Goal: Transaction & Acquisition: Download file/media

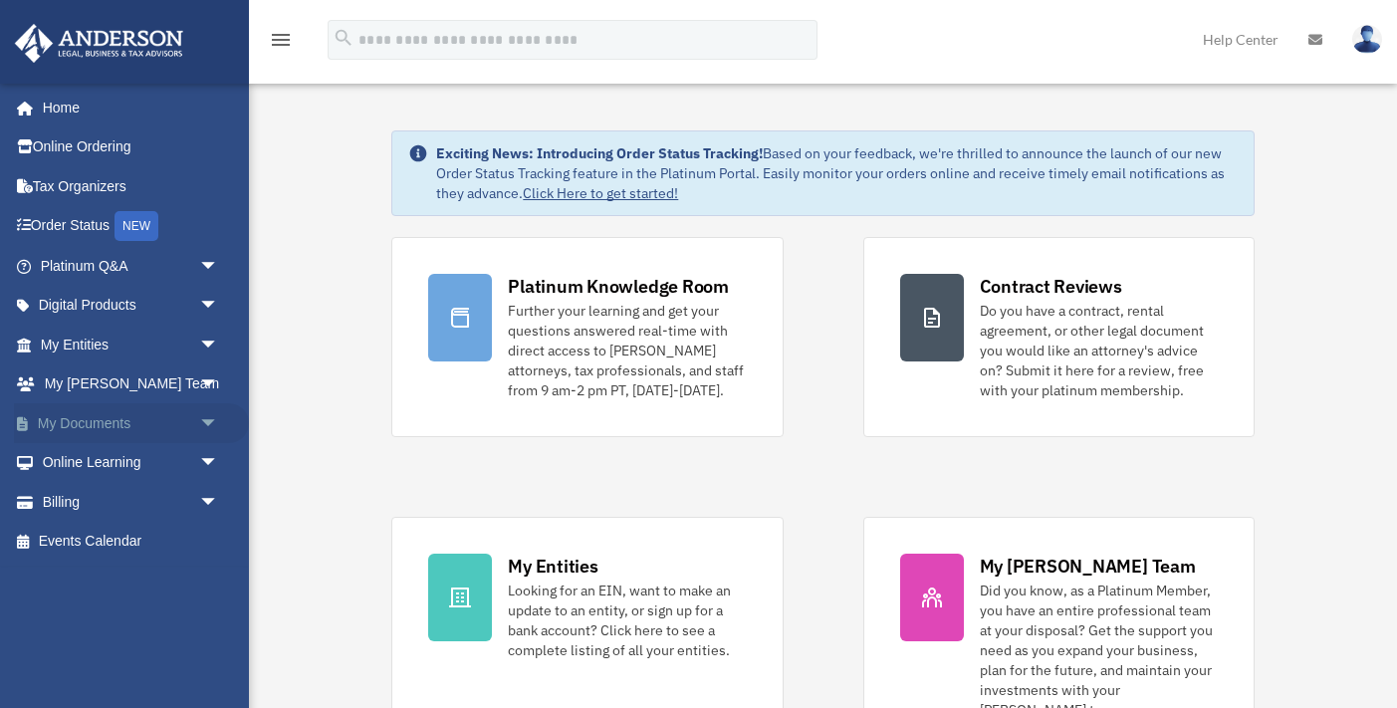
click at [211, 417] on span "arrow_drop_down" at bounding box center [219, 423] width 40 height 41
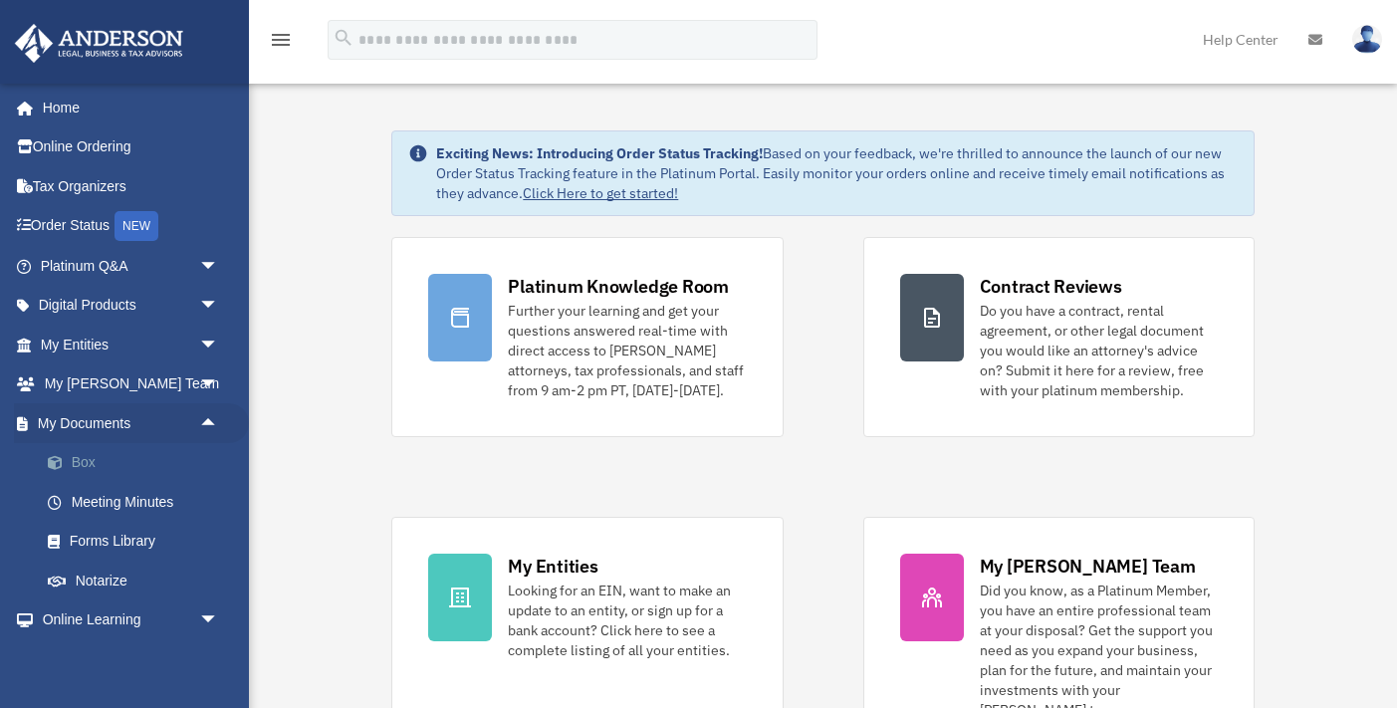
click at [103, 453] on link "Box" at bounding box center [138, 463] width 221 height 40
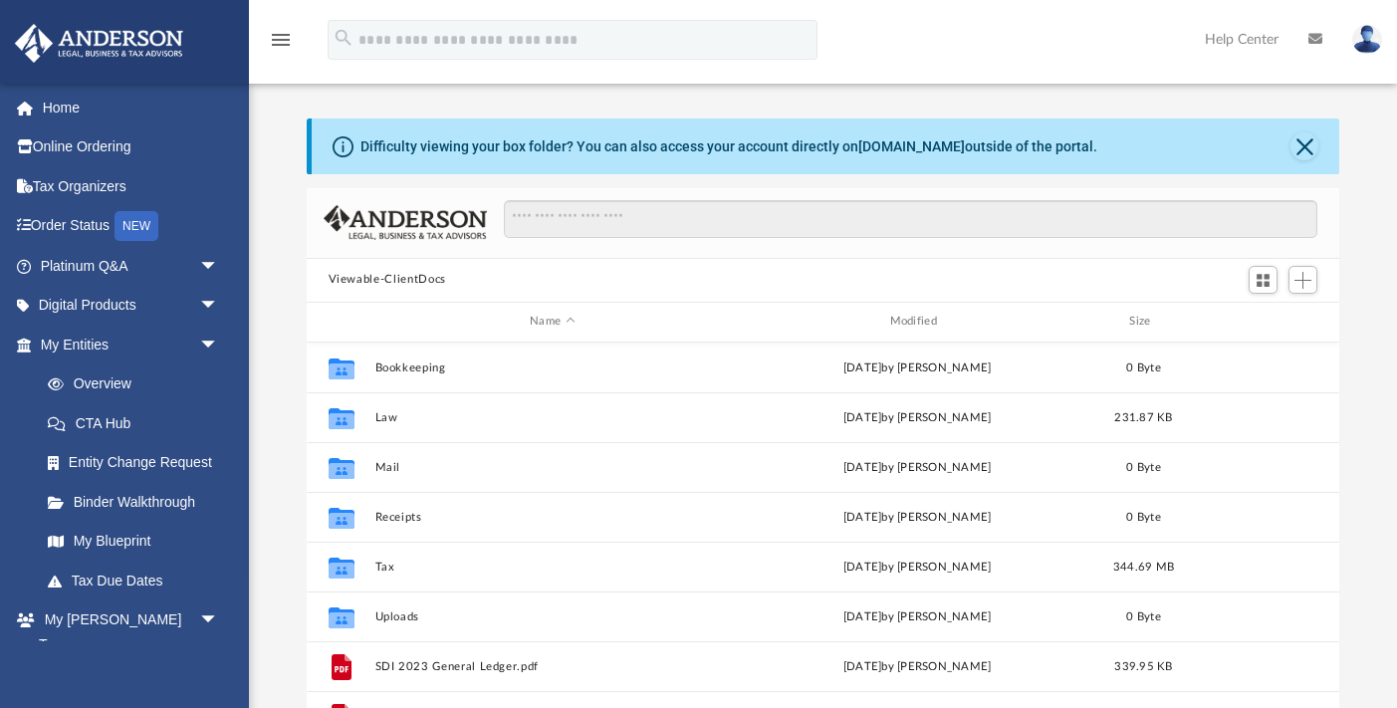
scroll to position [453, 1032]
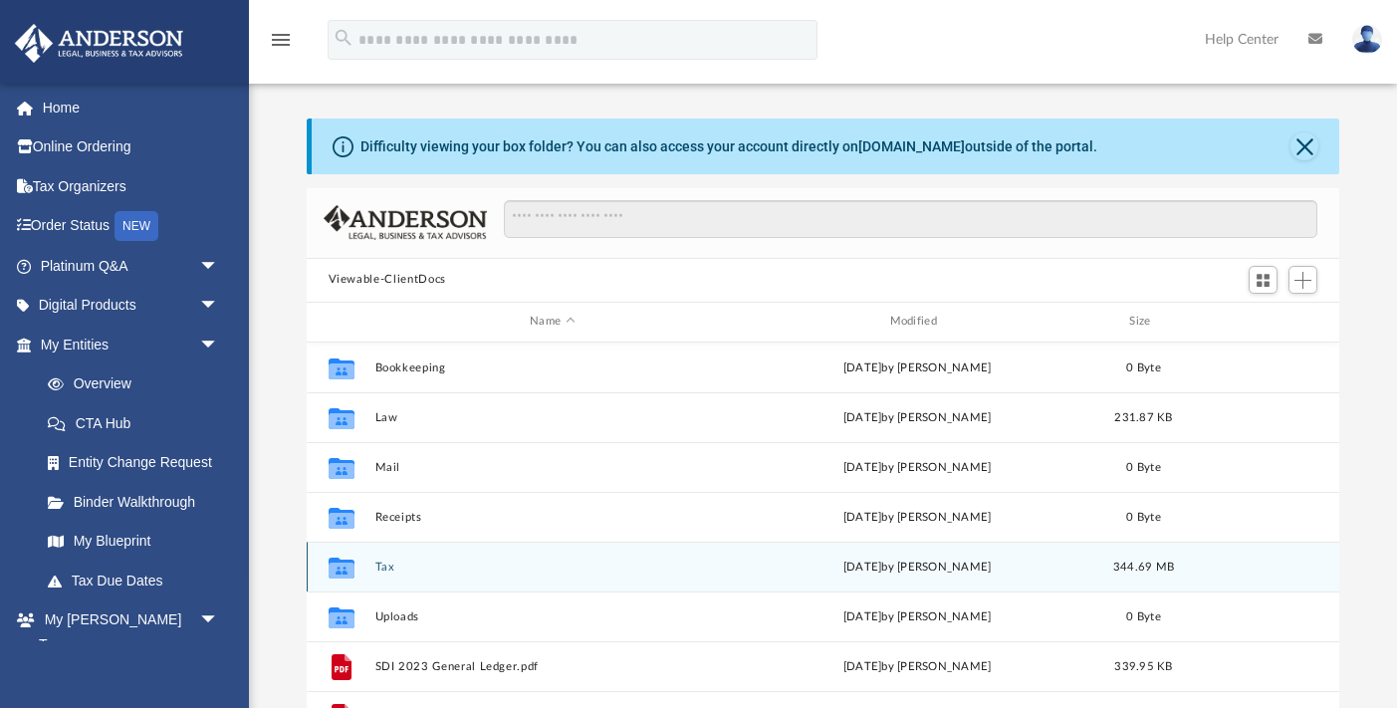
click at [373, 561] on div "Collaborated Folder Tax [DATE] by [PERSON_NAME] 344.69 MB" at bounding box center [823, 567] width 1033 height 50
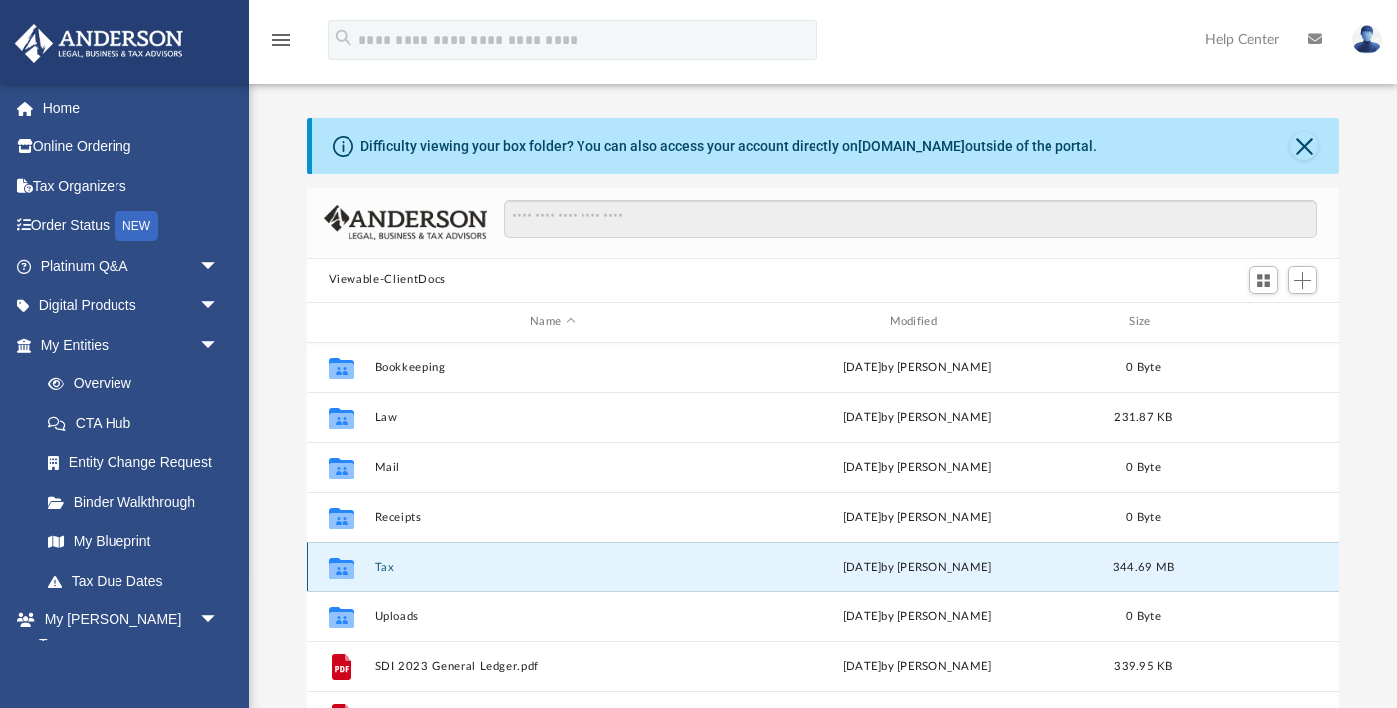
click at [387, 571] on button "Tax" at bounding box center [551, 567] width 355 height 13
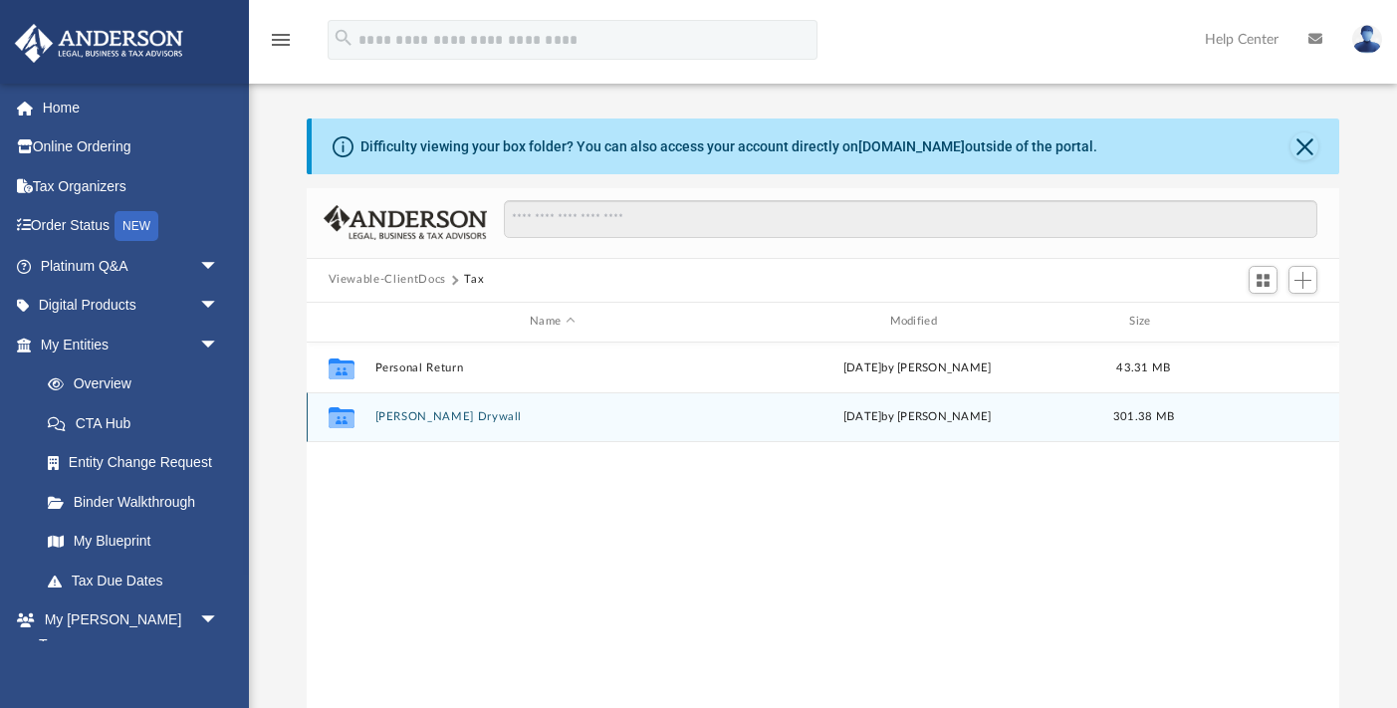
click at [430, 420] on button "[PERSON_NAME] Drywall" at bounding box center [551, 416] width 355 height 13
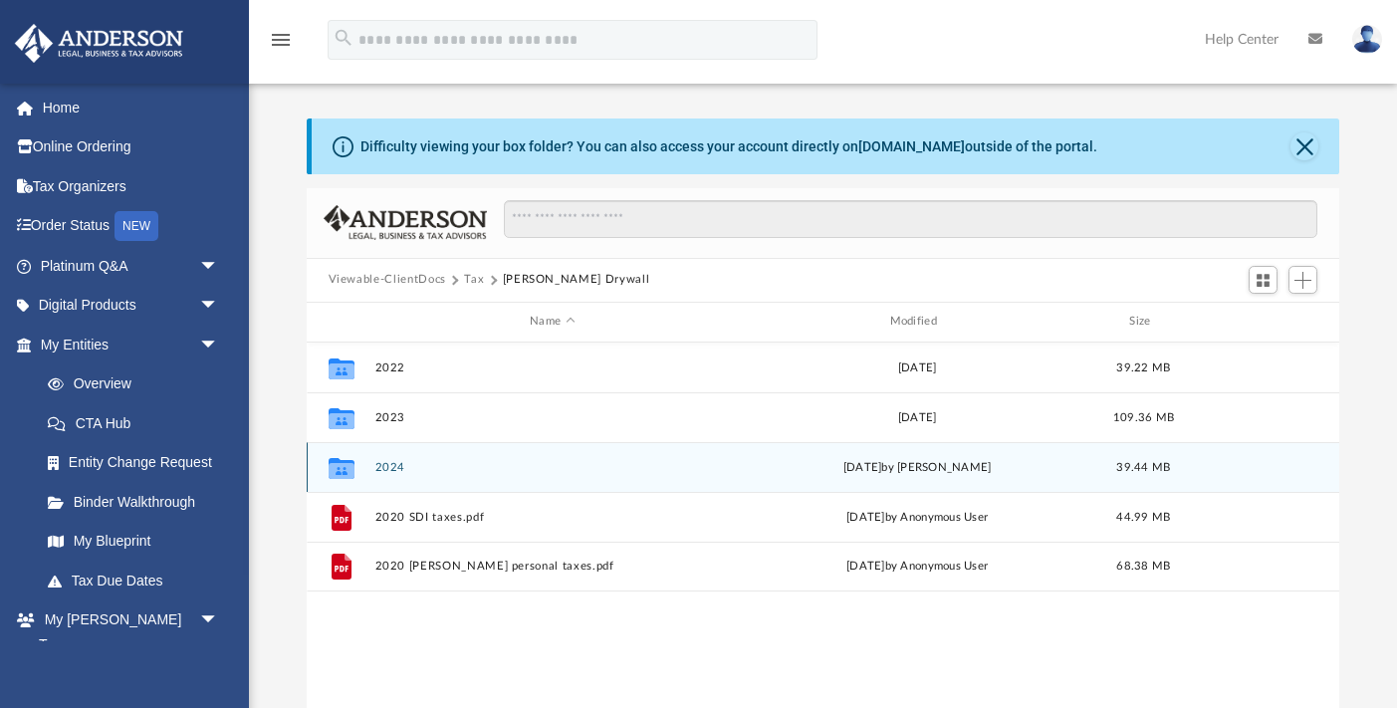
click at [387, 468] on button "2024" at bounding box center [551, 467] width 355 height 13
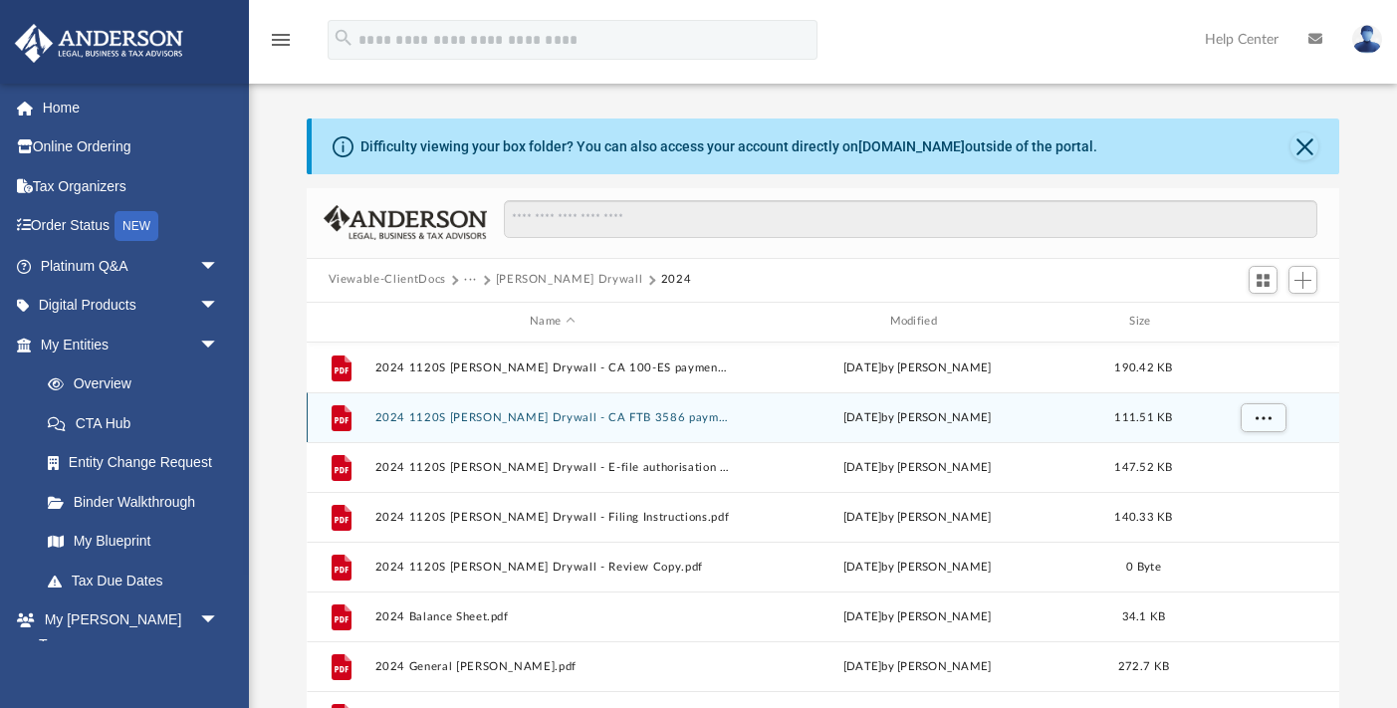
click at [626, 427] on div "File 2024 1120S [PERSON_NAME] Drywall - CA FTB 3586 payment voucher.pdf [DATE] …" at bounding box center [823, 417] width 1033 height 50
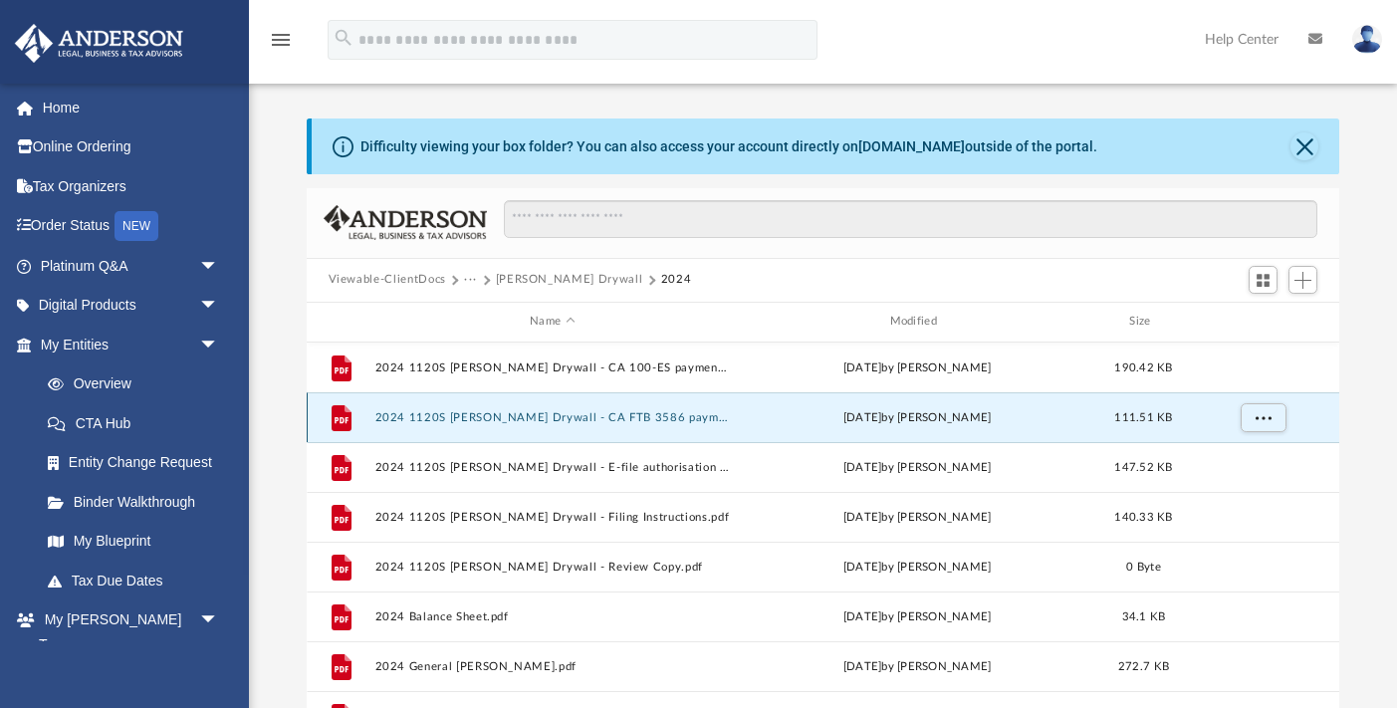
click at [659, 421] on button "2024 1120S [PERSON_NAME] Drywall - CA FTB 3586 payment voucher.pdf" at bounding box center [551, 417] width 355 height 13
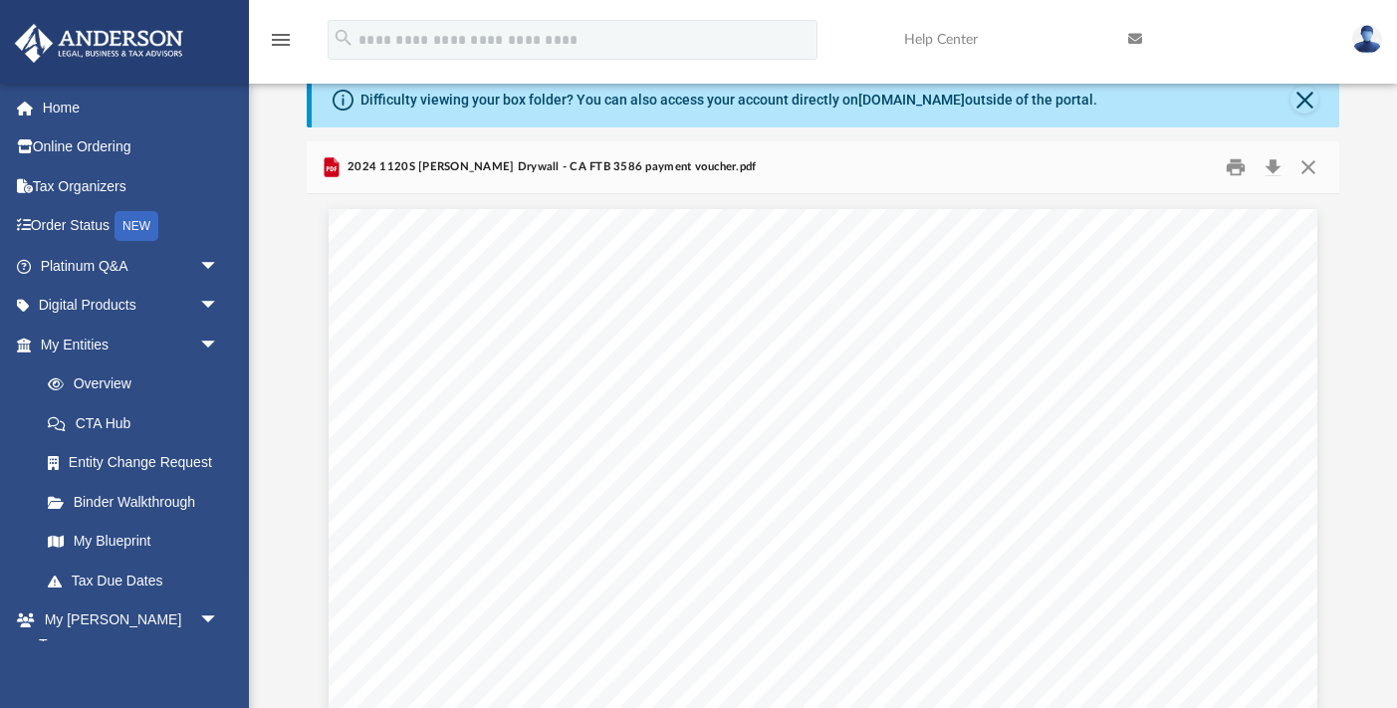
scroll to position [0, 0]
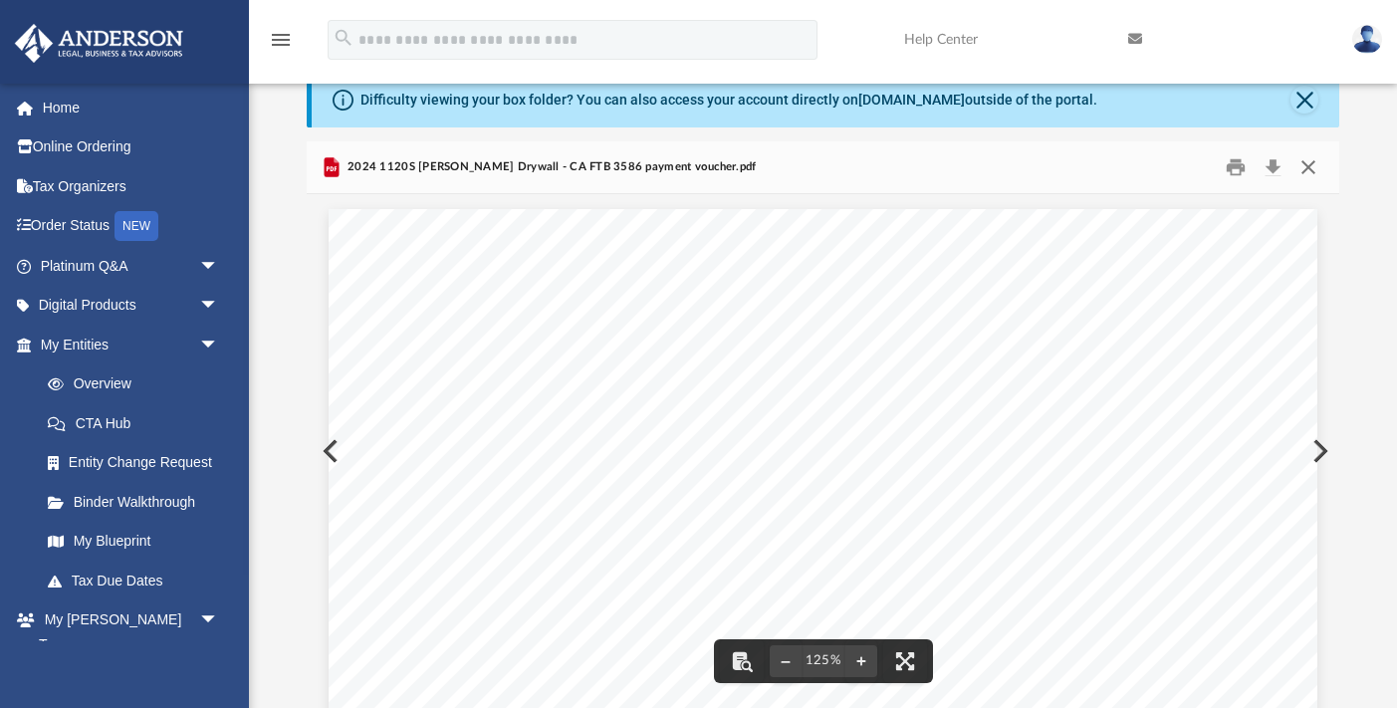
click at [1302, 167] on button "Close" at bounding box center [1308, 166] width 36 height 31
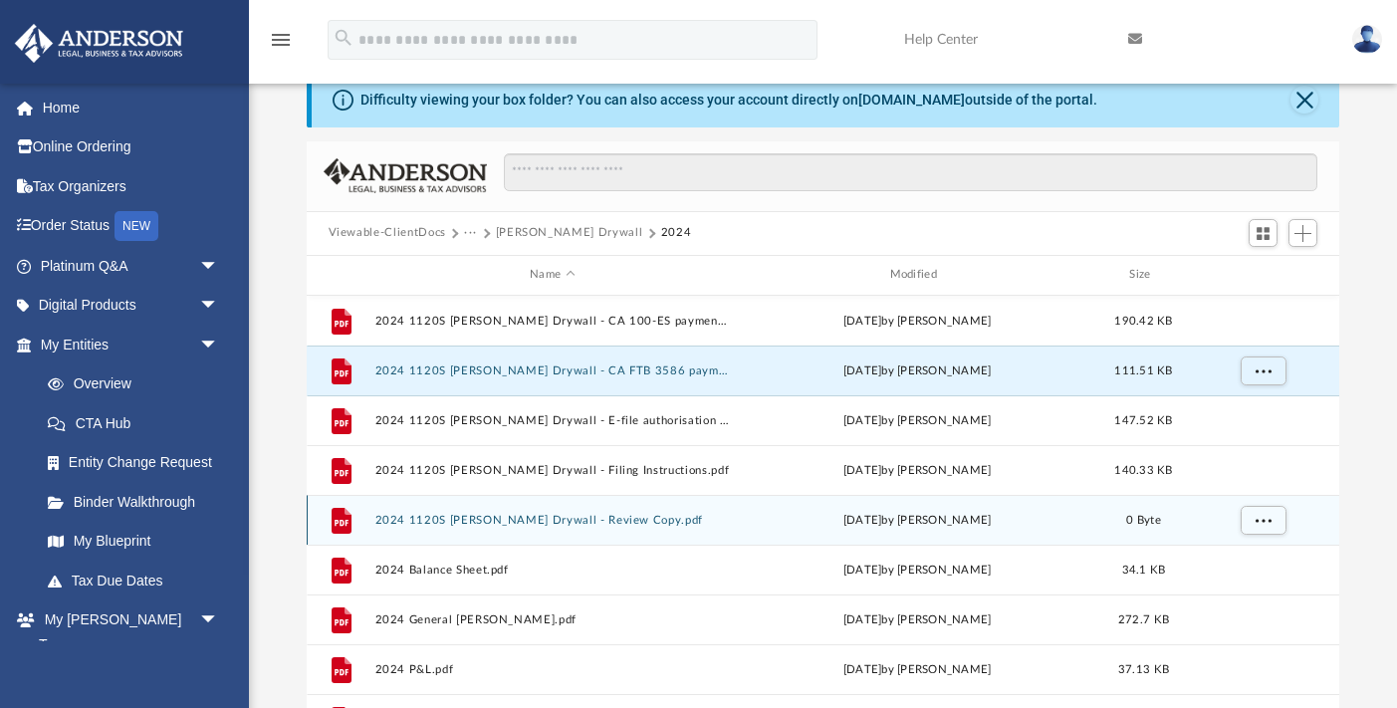
click at [615, 527] on div "File 2024 1120S [PERSON_NAME] Drywall - Review Copy.pdf [DATE] by [PERSON_NAME]…" at bounding box center [823, 520] width 1033 height 50
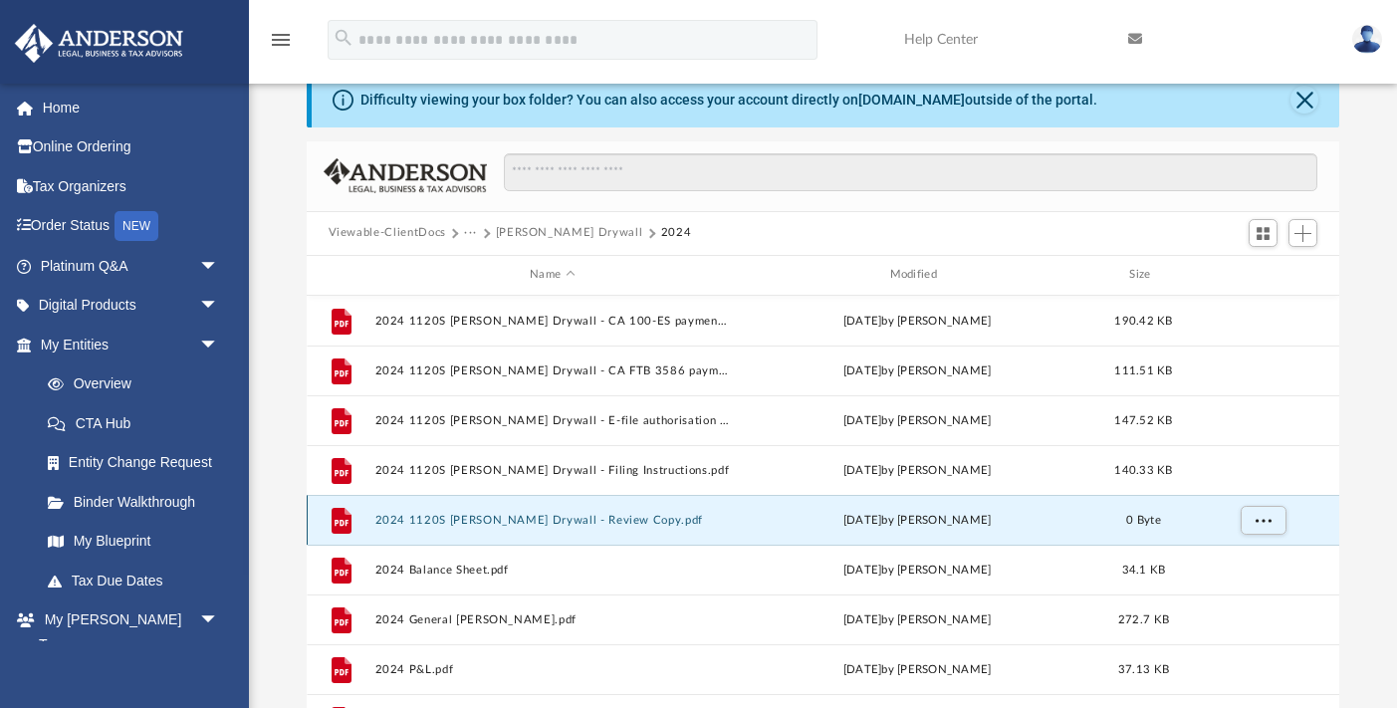
click at [590, 516] on button "2024 1120S [PERSON_NAME] Drywall - Review Copy.pdf" at bounding box center [551, 520] width 355 height 13
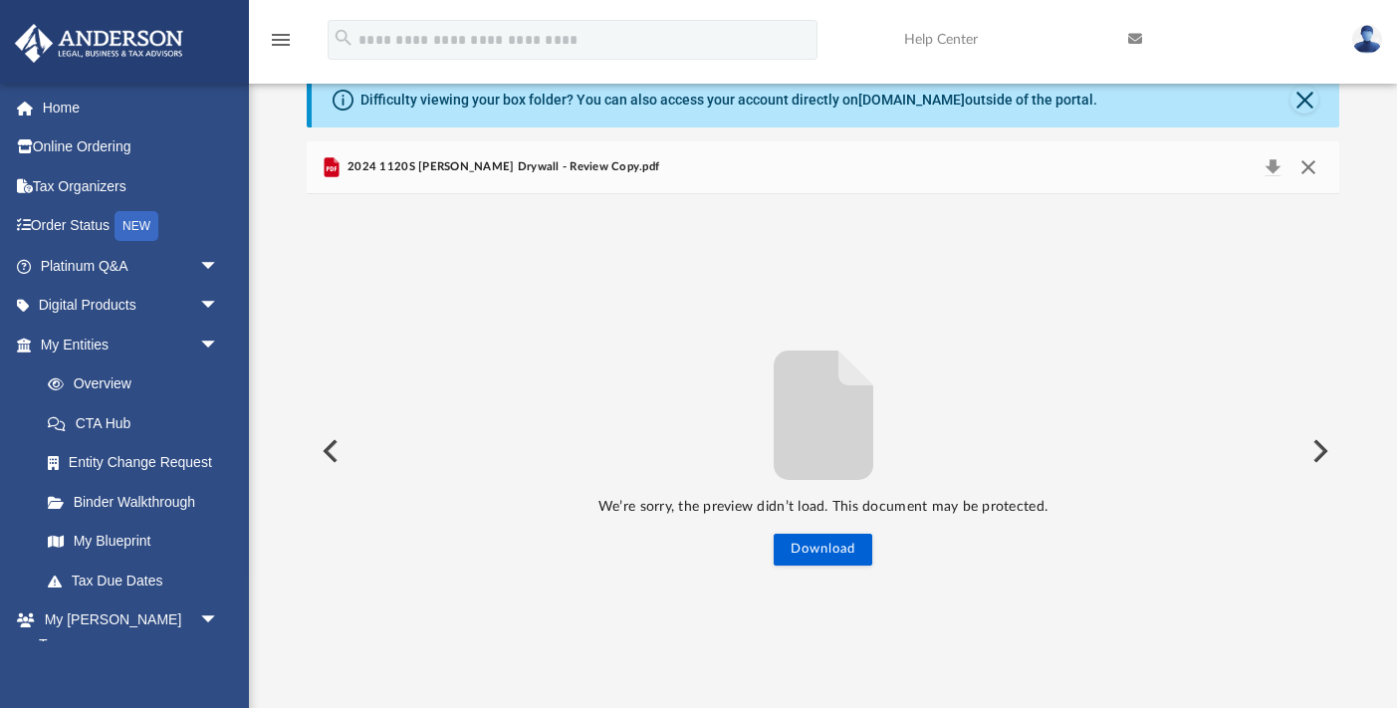
click at [1311, 168] on button "Close" at bounding box center [1308, 167] width 36 height 28
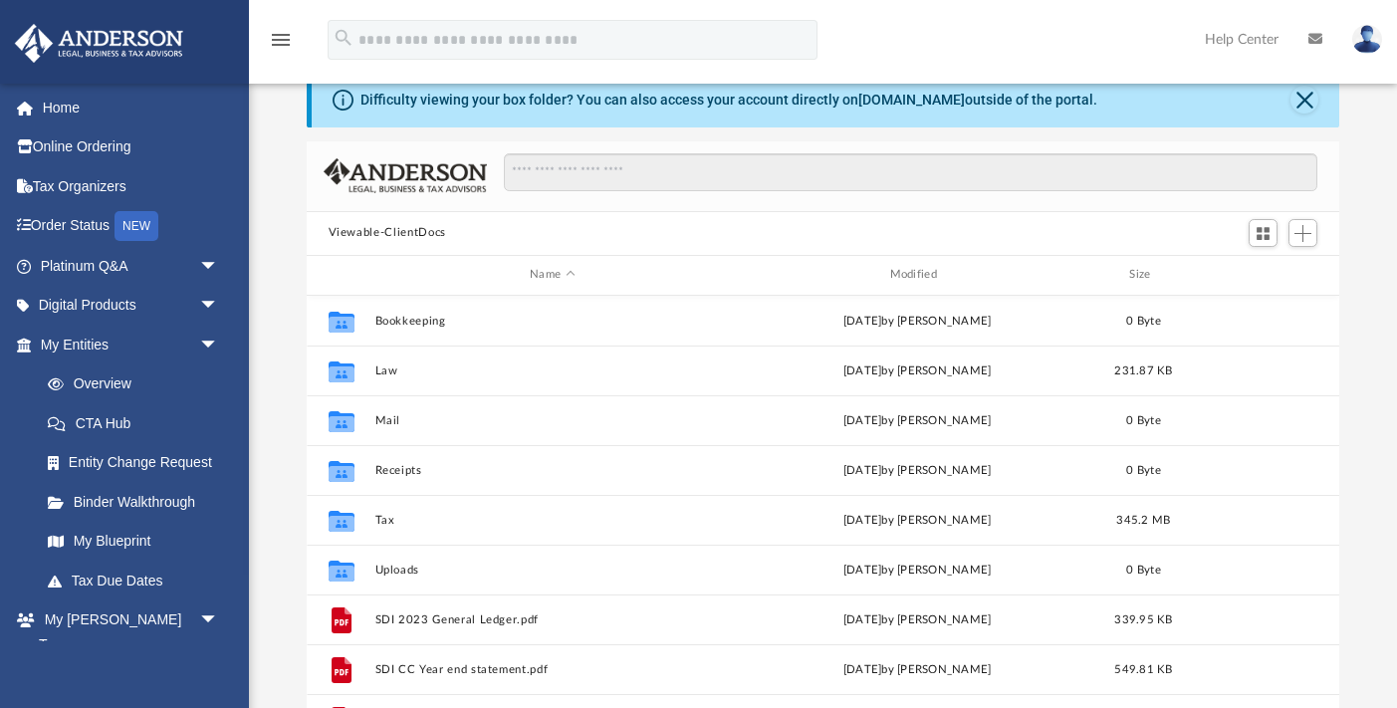
scroll to position [1, 1]
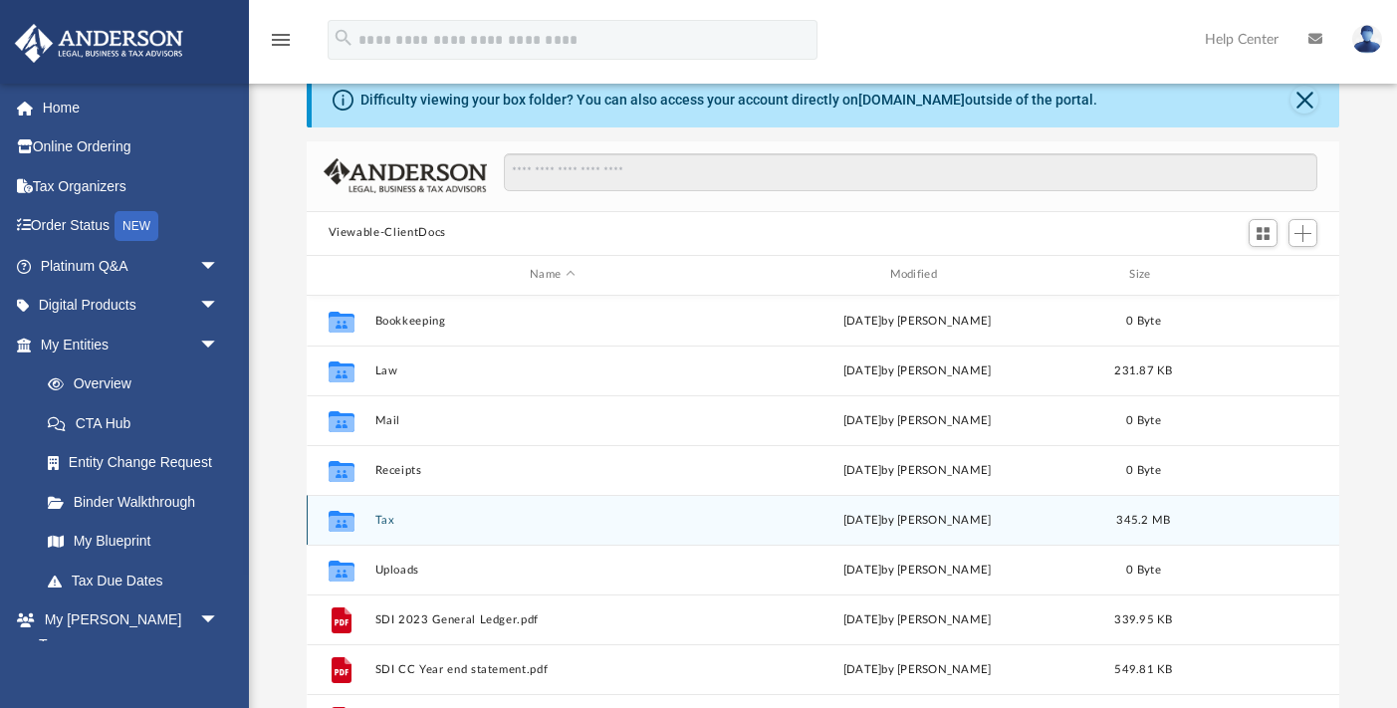
click at [387, 516] on button "Tax" at bounding box center [551, 520] width 355 height 13
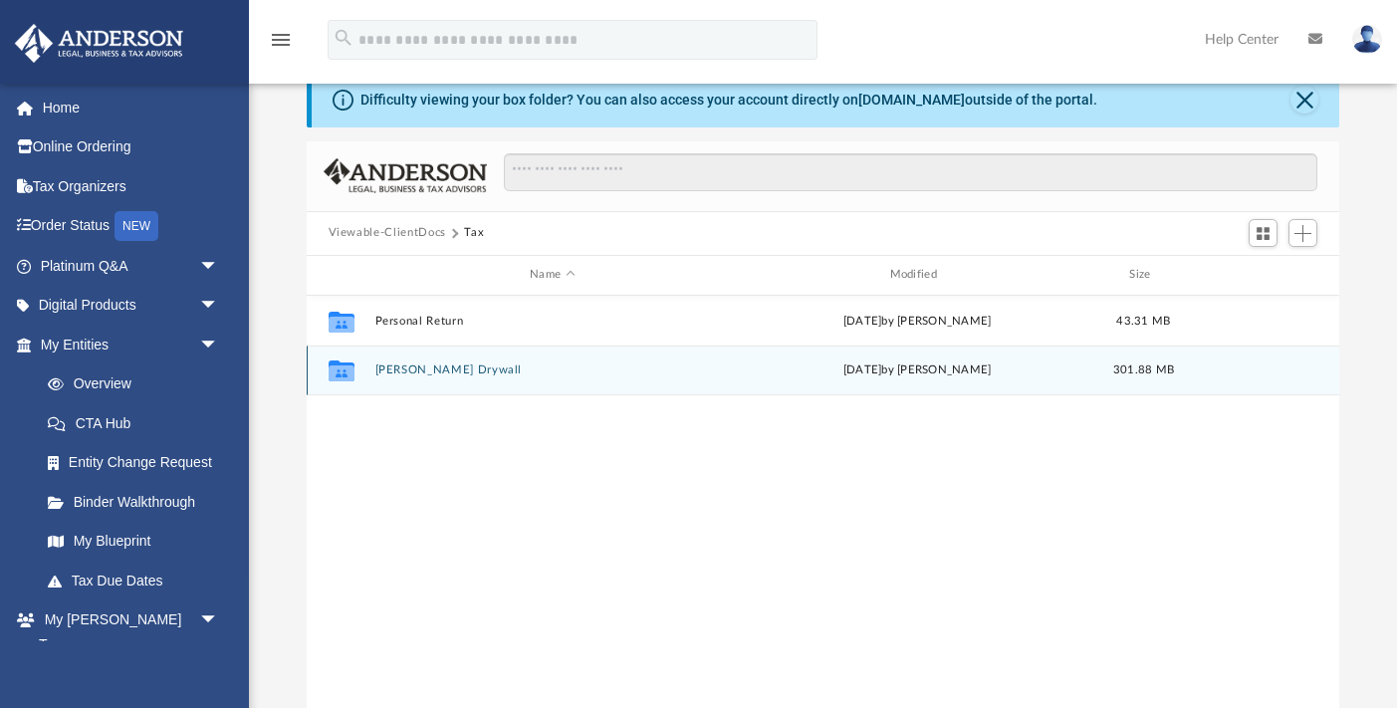
click at [434, 375] on button "[PERSON_NAME] Drywall" at bounding box center [551, 369] width 355 height 13
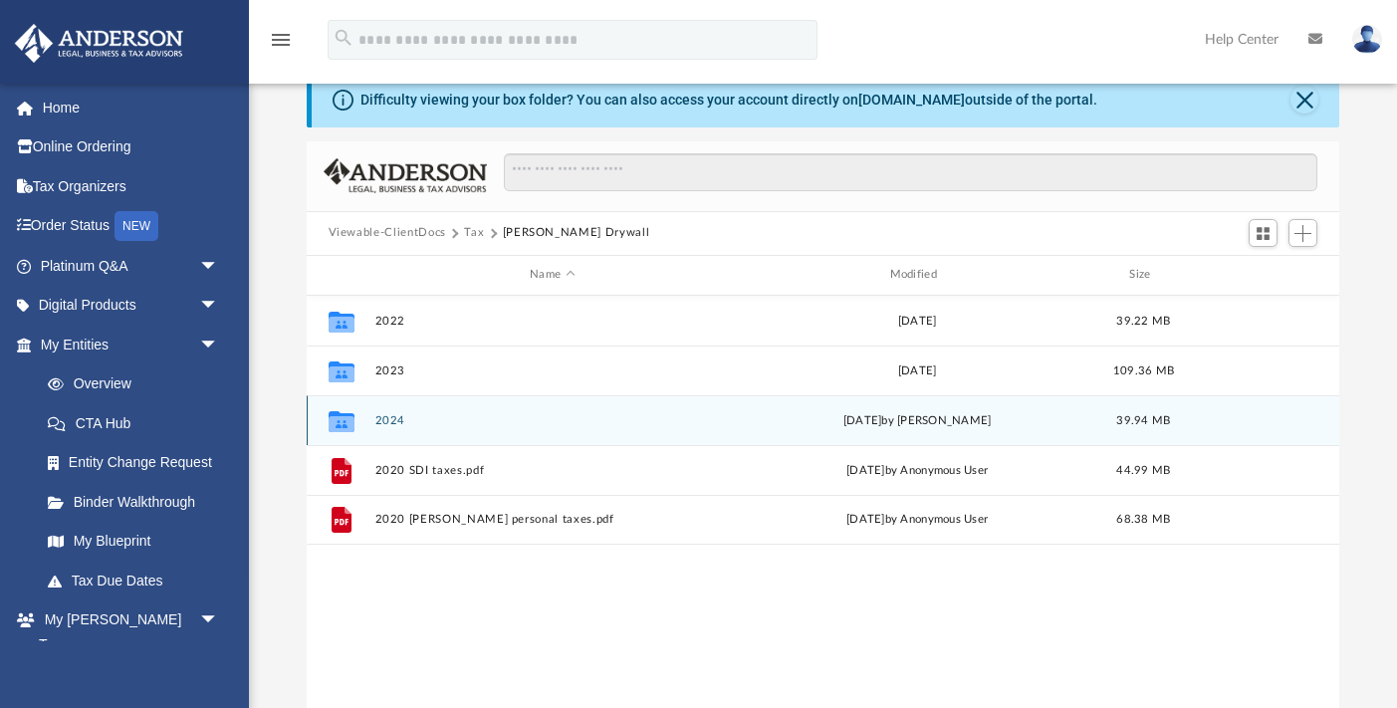
click at [395, 421] on button "2024" at bounding box center [551, 420] width 355 height 13
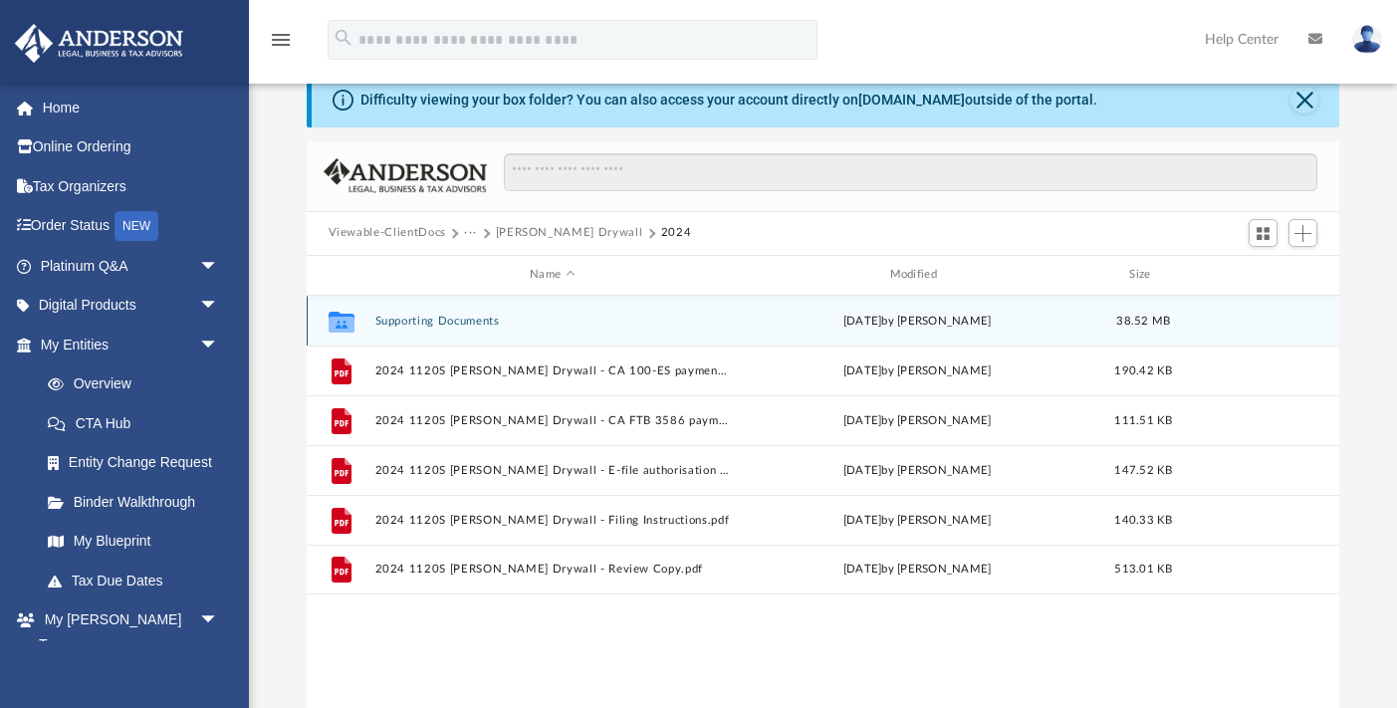
click at [422, 323] on button "Supporting Documents" at bounding box center [551, 321] width 355 height 13
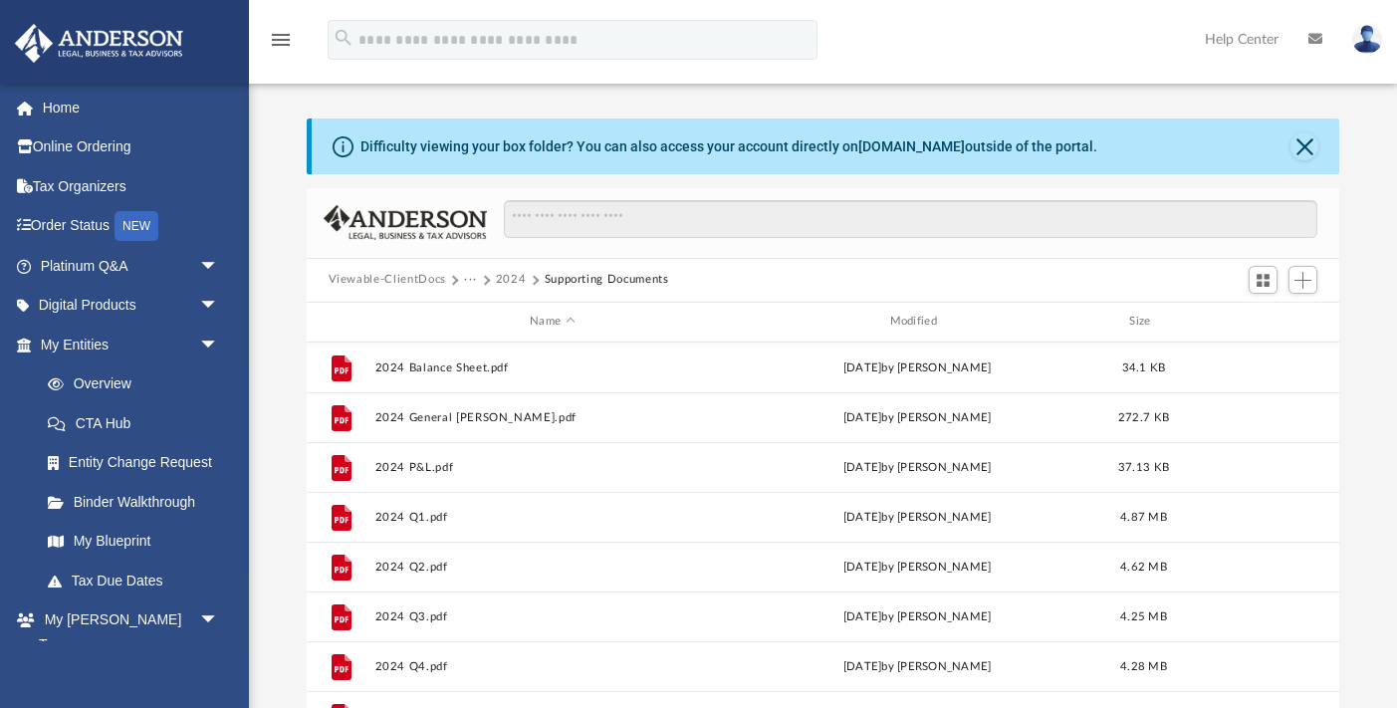
scroll to position [0, 0]
click at [515, 286] on button "2024" at bounding box center [511, 280] width 31 height 18
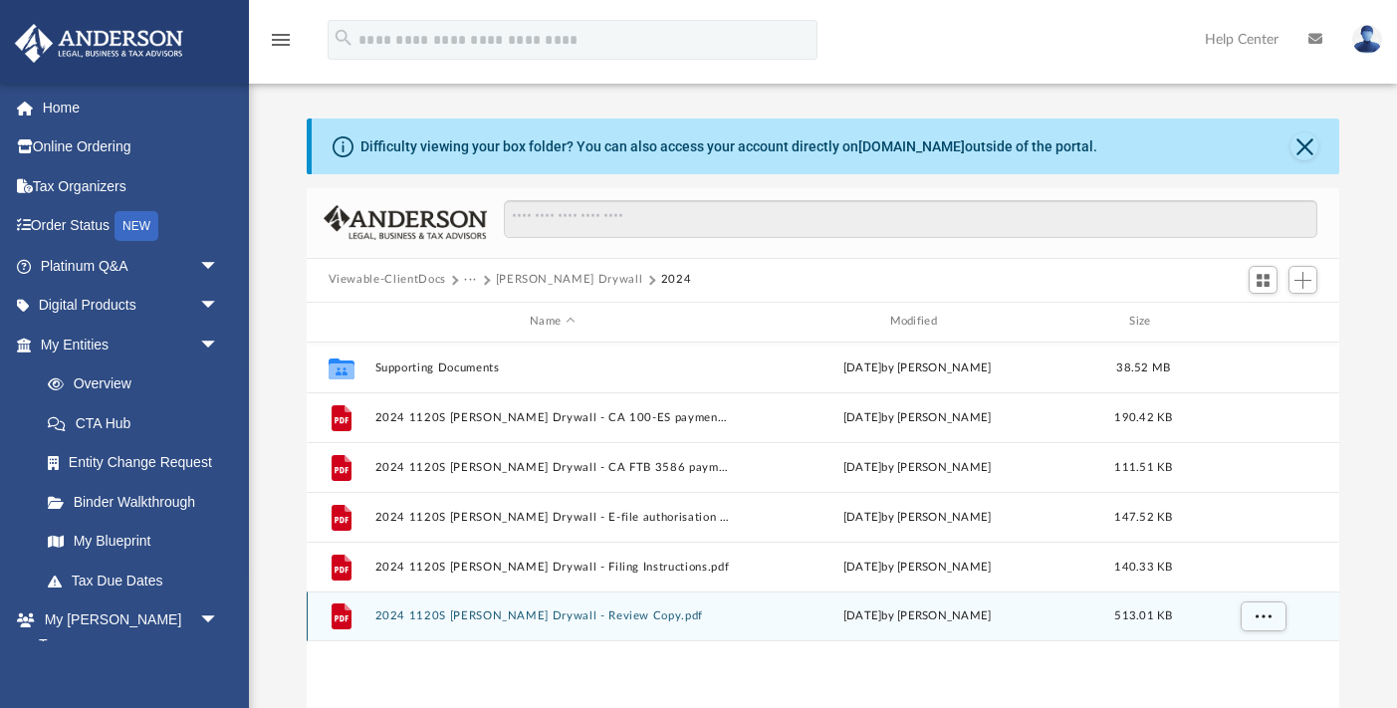
click at [554, 623] on div "File 2024 1120S [PERSON_NAME] Drywall - Review Copy.pdf [DATE] by [PERSON_NAME]…" at bounding box center [823, 616] width 1033 height 50
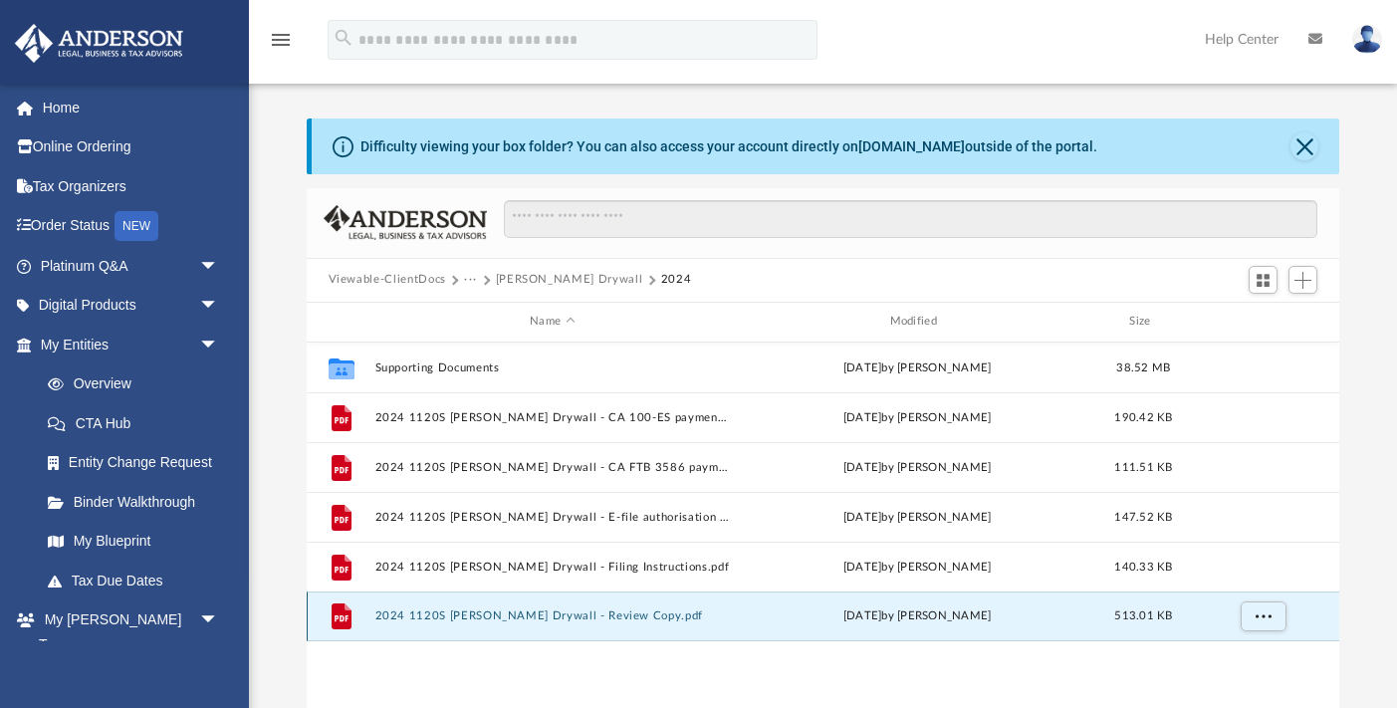
click at [533, 614] on button "2024 1120S [PERSON_NAME] Drywall - Review Copy.pdf" at bounding box center [551, 615] width 355 height 13
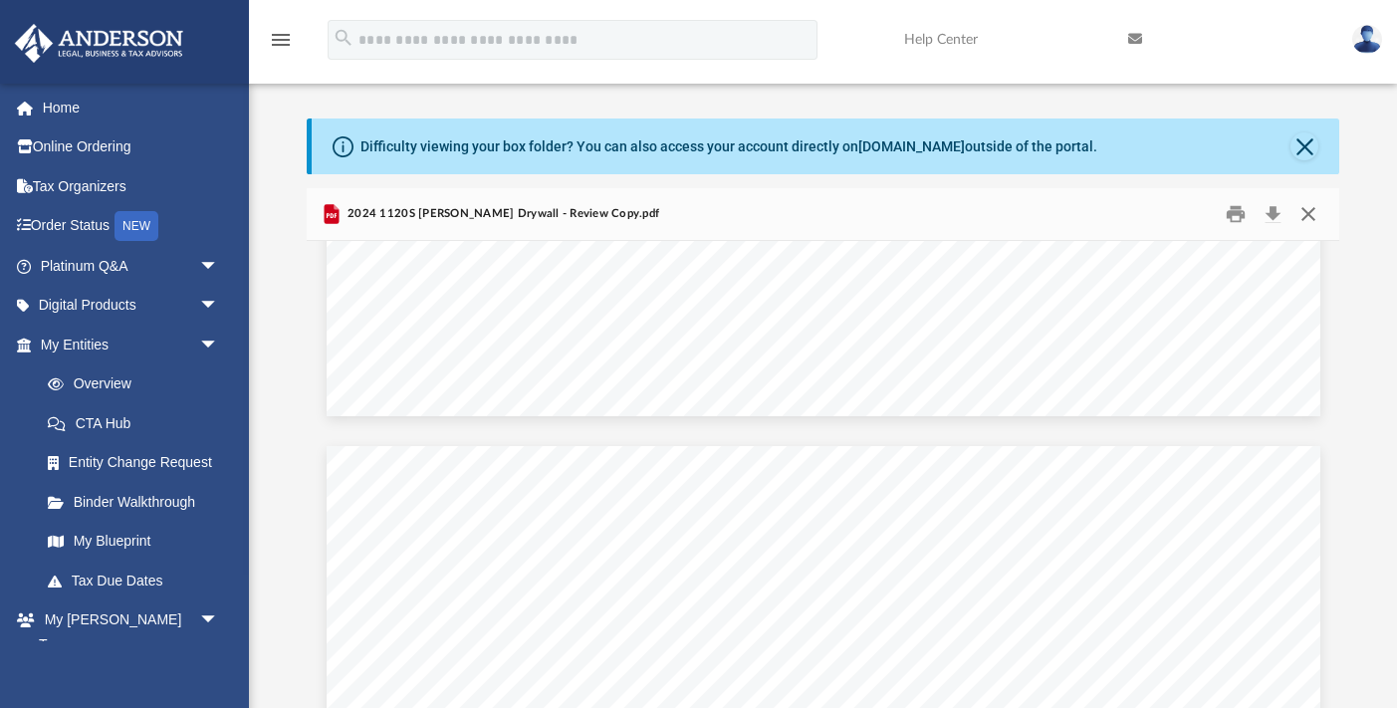
click at [1308, 213] on button "Close" at bounding box center [1308, 213] width 36 height 31
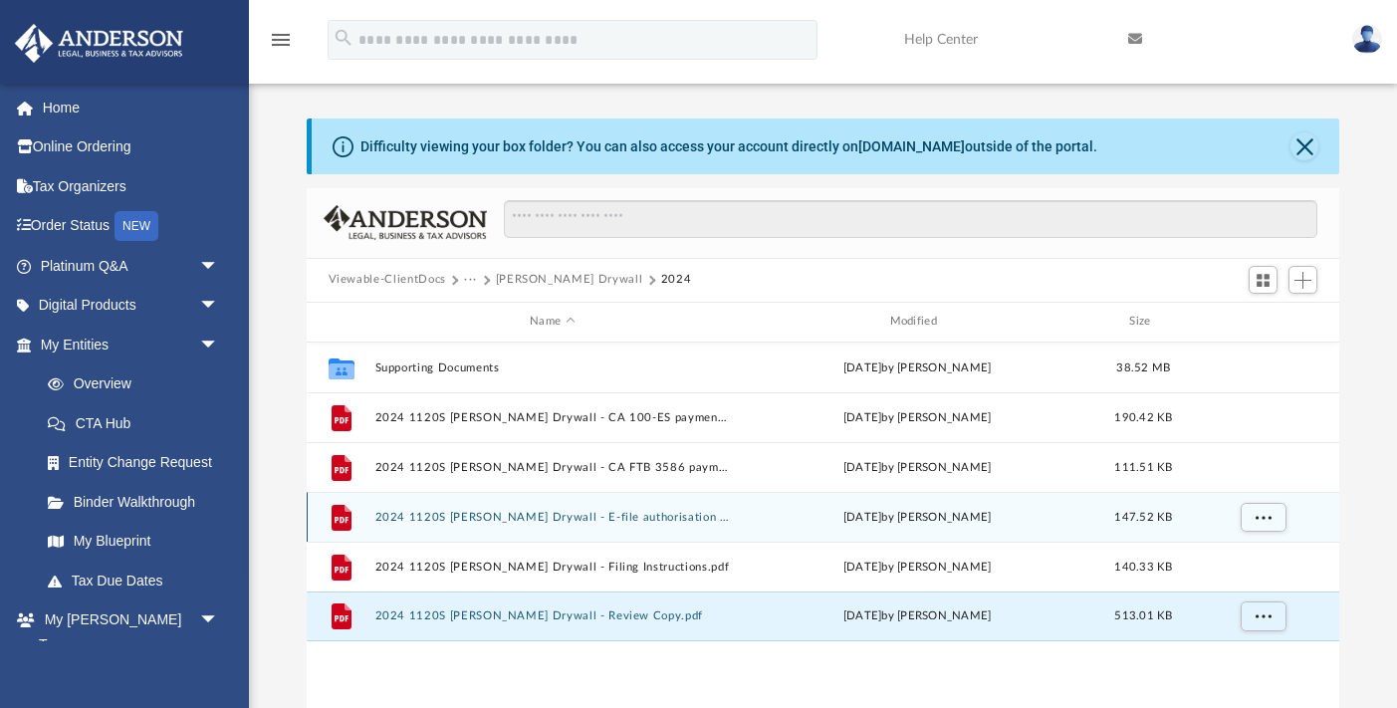
click at [691, 519] on button "2024 1120S [PERSON_NAME] Drywall - E-file authorisation - please sign.pdf" at bounding box center [551, 517] width 355 height 13
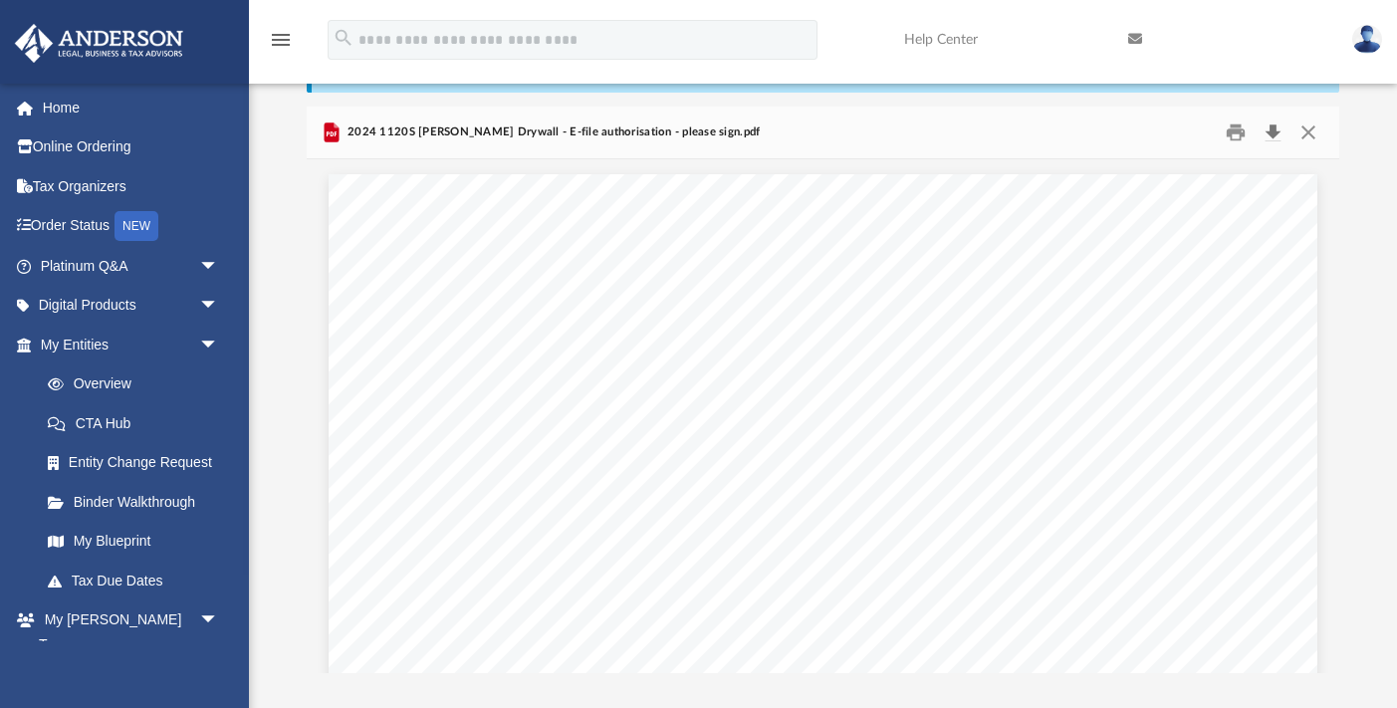
click at [1273, 129] on button "Download" at bounding box center [1273, 131] width 36 height 31
